Goal: Find specific page/section: Find specific page/section

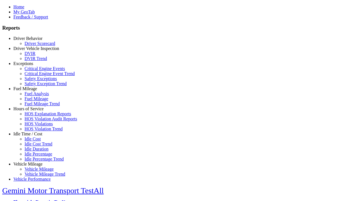
click at [32, 136] on link "Idle Time / Cost" at bounding box center [27, 133] width 29 height 5
click at [36, 141] on link "Idle Cost" at bounding box center [33, 138] width 16 height 5
select select "**"
type input "***"
